Goal: Find specific page/section: Find specific page/section

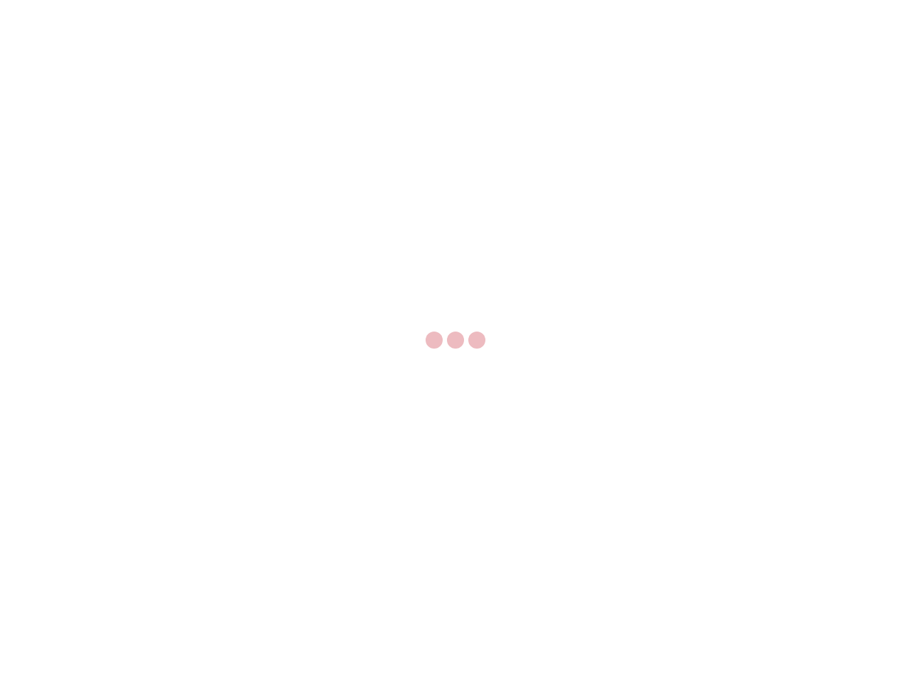
select select "US"
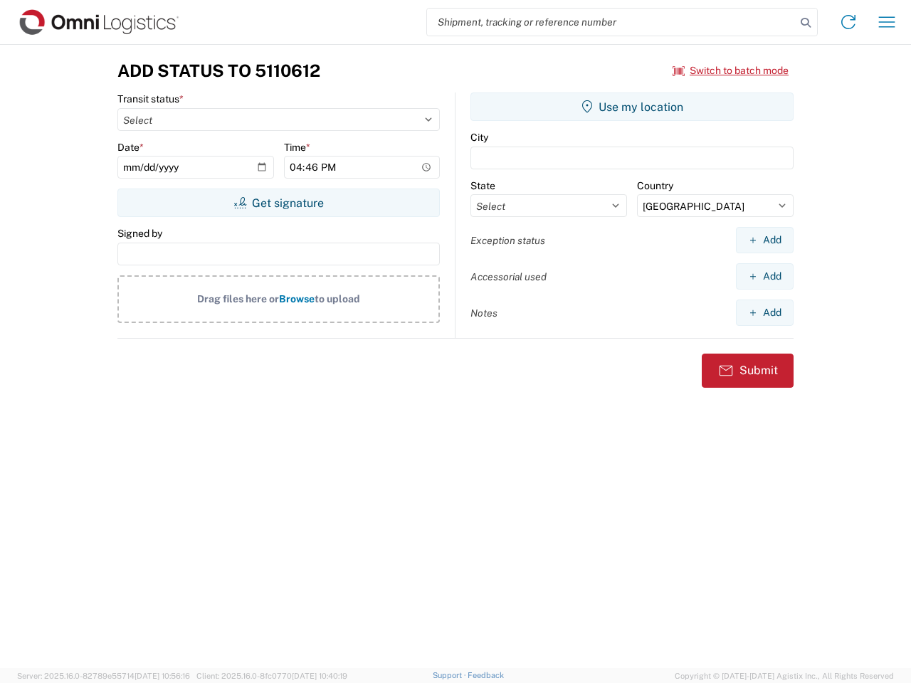
click at [612, 22] on input "search" at bounding box center [611, 22] width 369 height 27
click at [806, 23] on icon at bounding box center [806, 23] width 20 height 20
click at [849, 22] on icon at bounding box center [848, 22] width 23 height 23
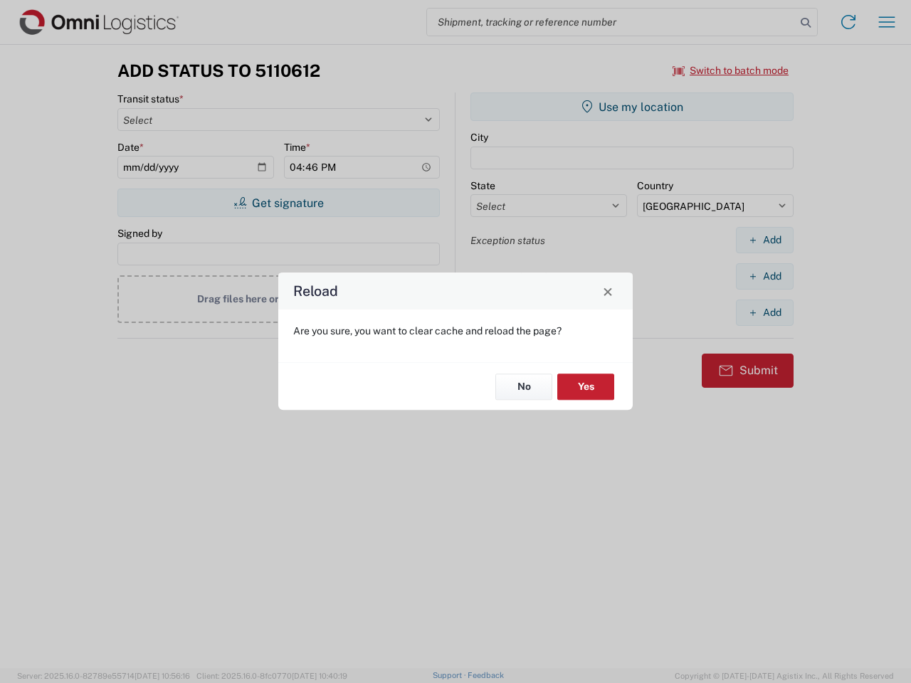
click at [887, 22] on div "Reload Are you sure, you want to clear cache and reload the page? No Yes" at bounding box center [455, 341] width 911 height 683
click at [731, 70] on div "Reload Are you sure, you want to clear cache and reload the page? No Yes" at bounding box center [455, 341] width 911 height 683
click at [278, 203] on div "Reload Are you sure, you want to clear cache and reload the page? No Yes" at bounding box center [455, 341] width 911 height 683
click at [632, 107] on div "Reload Are you sure, you want to clear cache and reload the page? No Yes" at bounding box center [455, 341] width 911 height 683
click at [765, 240] on div "Reload Are you sure, you want to clear cache and reload the page? No Yes" at bounding box center [455, 341] width 911 height 683
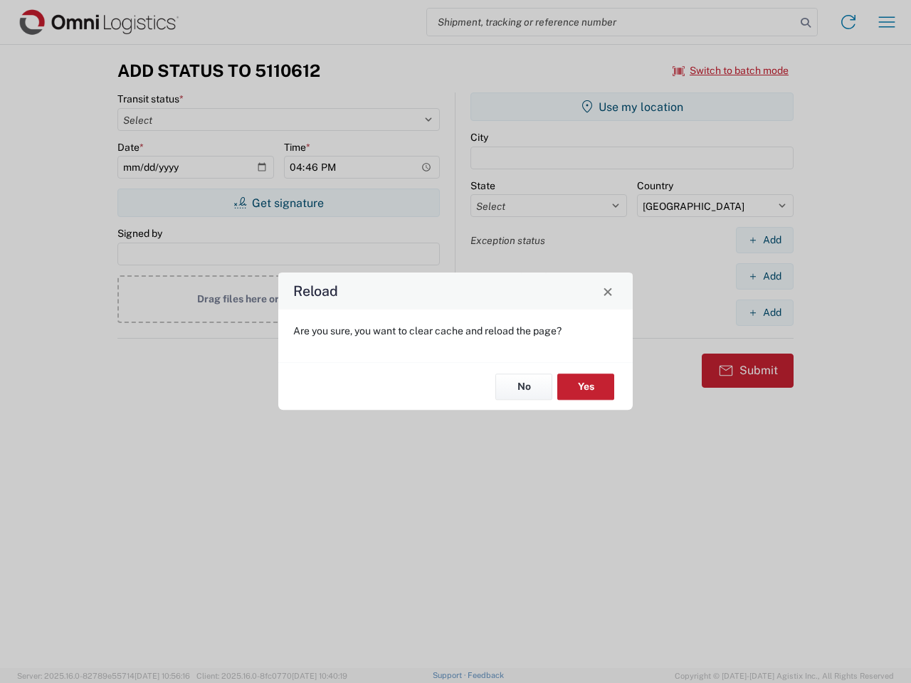
click at [765, 276] on div "Reload Are you sure, you want to clear cache and reload the page? No Yes" at bounding box center [455, 341] width 911 height 683
click at [765, 313] on div "Reload Are you sure, you want to clear cache and reload the page? No Yes" at bounding box center [455, 341] width 911 height 683
